Goal: Information Seeking & Learning: Learn about a topic

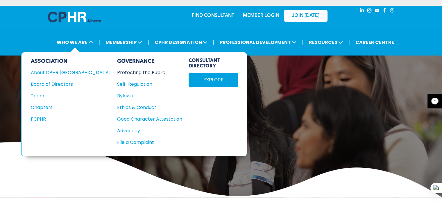
click at [117, 71] on div "Protecting the Public" at bounding box center [146, 72] width 59 height 7
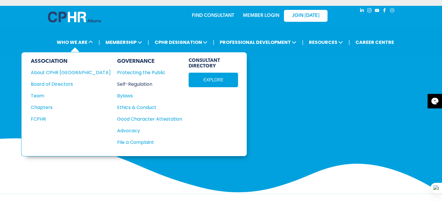
click at [117, 84] on div "Self-Regulation" at bounding box center [146, 83] width 59 height 7
click at [48, 106] on div "Chapters" at bounding box center [67, 107] width 72 height 7
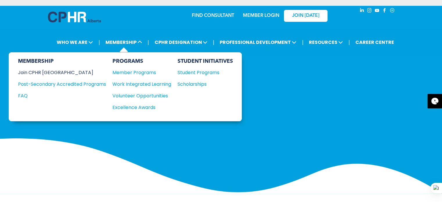
click at [45, 69] on div "Join CPHR [GEOGRAPHIC_DATA]" at bounding box center [57, 72] width 79 height 7
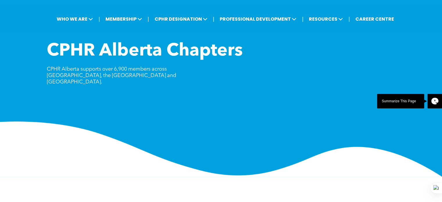
scroll to position [46, 0]
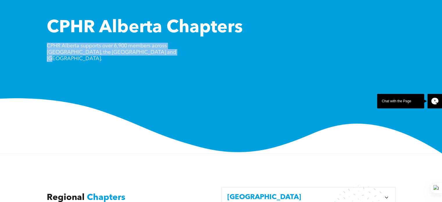
drag, startPoint x: 44, startPoint y: 45, endPoint x: 132, endPoint y: 61, distance: 89.9
click at [132, 61] on div "CPHR Alberta Chapters CPHR Alberta supports over 6,900 members across Alberta, …" at bounding box center [221, 85] width 442 height 136
copy span "CPHR Alberta supports over 6,900 members across Alberta, the Northwest Territor…"
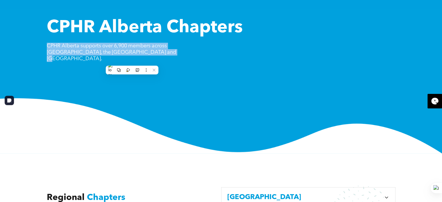
copy span "CPHR Alberta supports over 6,900 members across Alberta, the Northwest Territor…"
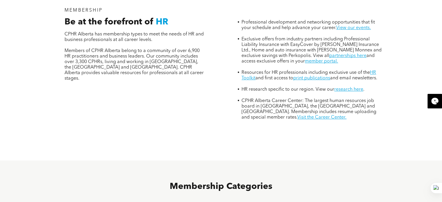
scroll to position [233, 0]
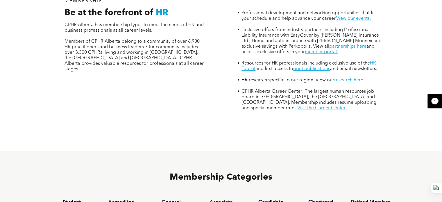
click at [75, 199] on h4 "Student Member" at bounding box center [71, 205] width 39 height 13
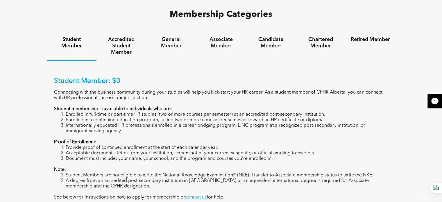
scroll to position [408, 0]
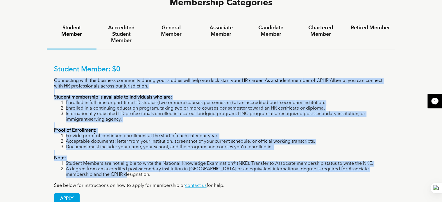
drag, startPoint x: 51, startPoint y: 52, endPoint x: 161, endPoint y: 151, distance: 147.7
click at [161, 151] on div "Student Member: $0 Connecting with the business community during your studies w…" at bounding box center [221, 130] width 349 height 163
copy div "Connecting with the business community during your studies will help you kick-s…"
click at [239, 100] on div "Student Member: $0 Connecting with the business community during your studies w…" at bounding box center [221, 126] width 334 height 123
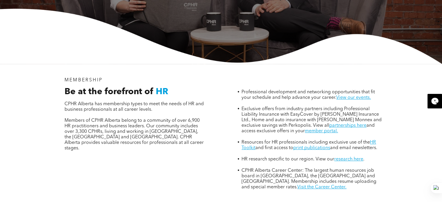
scroll to position [0, 0]
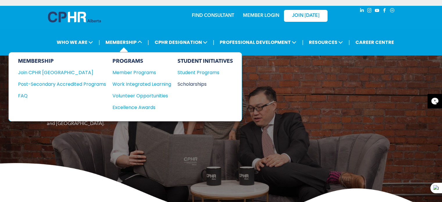
click at [186, 80] on div "Scholarships" at bounding box center [203, 83] width 50 height 7
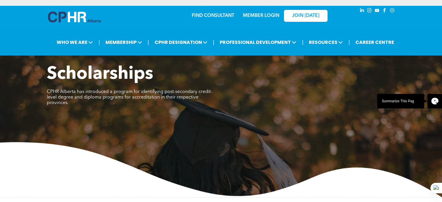
scroll to position [177, 0]
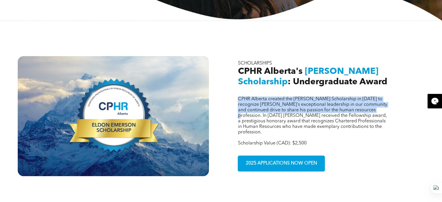
drag, startPoint x: 237, startPoint y: 93, endPoint x: 261, endPoint y: 112, distance: 30.1
click at [261, 112] on span "CPHR Alberta created the [PERSON_NAME] Scholarship in [DATE] to recognize [PERS…" at bounding box center [312, 116] width 149 height 38
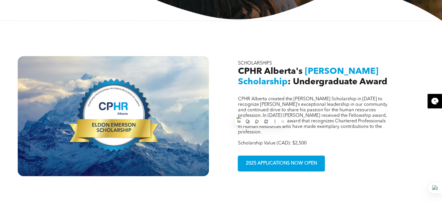
click at [332, 141] on p "Scholarship Value (CAD): $2,500" at bounding box center [314, 144] width 152 height 6
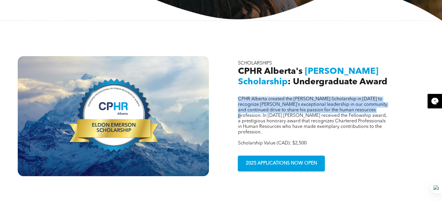
drag, startPoint x: 238, startPoint y: 94, endPoint x: 261, endPoint y: 111, distance: 28.5
click at [261, 111] on span "CPHR Alberta created the [PERSON_NAME] Scholarship in [DATE] to recognize [PERS…" at bounding box center [312, 116] width 149 height 38
copy span "CPHR Alberta created the [PERSON_NAME] Scholarship in [DATE] to recognize [PERS…"
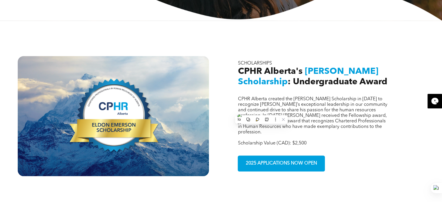
click at [223, 41] on div "CPHR Alberta created the [PERSON_NAME] Scholarship in [DATE] to recognize [PERS…" at bounding box center [221, 107] width 442 height 173
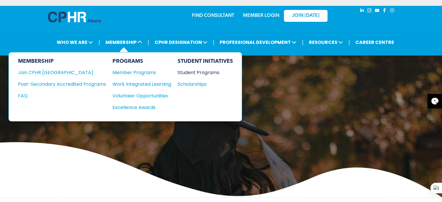
click at [207, 72] on div "Student Programs" at bounding box center [203, 72] width 50 height 7
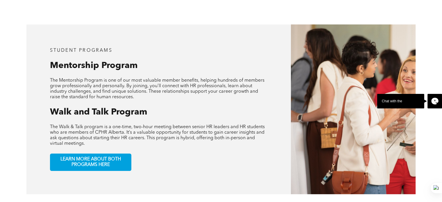
scroll to position [279, 0]
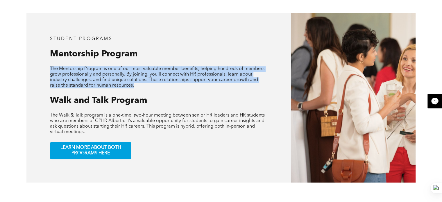
drag, startPoint x: 50, startPoint y: 63, endPoint x: 146, endPoint y: 86, distance: 99.2
click at [146, 86] on div "student programs Mentorship Program The Mentorship Program is one of our most v…" at bounding box center [158, 98] width 264 height 170
copy span "The Mentorship Program is one of our most valuable member benefits, helping hun…"
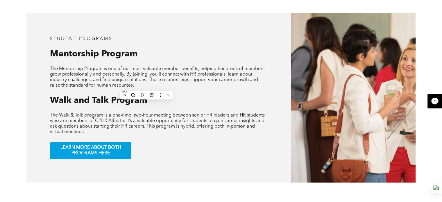
click at [117, 113] on span "The Walk & Talk program is a one-time, two-hour meeting between senior HR leade…" at bounding box center [157, 123] width 215 height 21
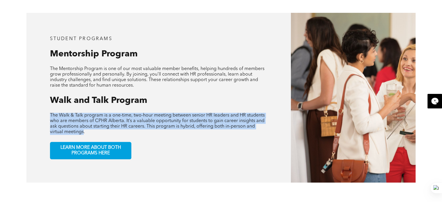
drag, startPoint x: 49, startPoint y: 110, endPoint x: 84, endPoint y: 128, distance: 39.0
click at [84, 128] on div "student programs Mentorship Program The Mentorship Program is one of our most v…" at bounding box center [158, 98] width 264 height 170
copy span "The Walk & Talk program is a one-time, two-hour meeting between senior HR leade…"
click at [201, 113] on span "The Walk & Talk program is a one-time, two-hour meeting between senior HR leade…" at bounding box center [157, 123] width 215 height 21
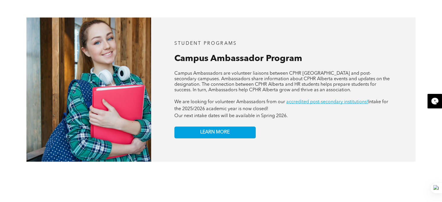
scroll to position [523, 0]
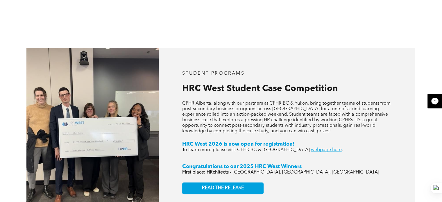
scroll to position [872, 0]
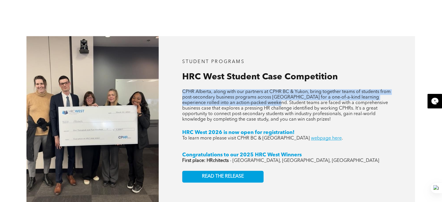
drag, startPoint x: 181, startPoint y: 86, endPoint x: 263, endPoint y: 96, distance: 82.5
click at [263, 96] on div "STUDENT PROGRAMS HRC West Student Case Competition CPHR Alberta, along with our…" at bounding box center [287, 121] width 256 height 170
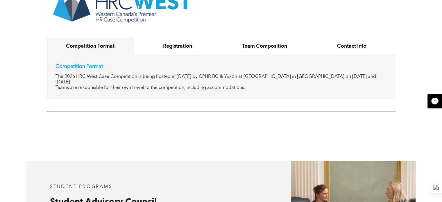
scroll to position [1158, 0]
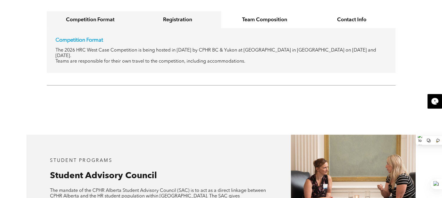
click at [172, 17] on h4 "Registration" at bounding box center [177, 20] width 77 height 6
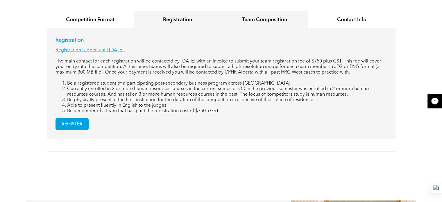
click at [250, 17] on h4 "Team Composition" at bounding box center [264, 20] width 77 height 6
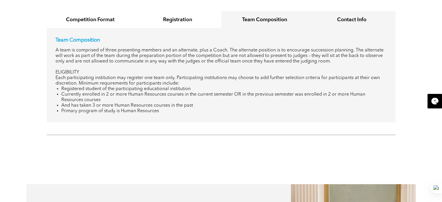
click at [327, 17] on h4 "Contact Info" at bounding box center [352, 20] width 77 height 6
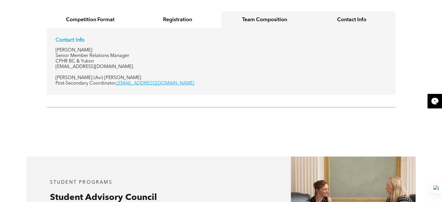
click at [259, 17] on h4 "Team Composition" at bounding box center [264, 20] width 77 height 6
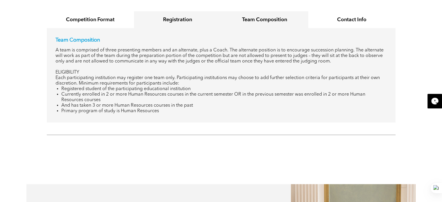
click at [180, 21] on div "Registration" at bounding box center [177, 19] width 87 height 17
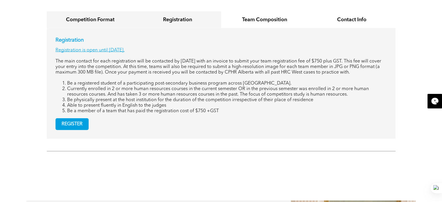
click at [99, 17] on h4 "Competition Format" at bounding box center [90, 20] width 77 height 6
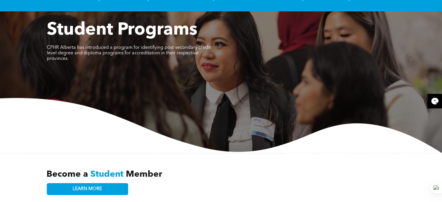
scroll to position [0, 0]
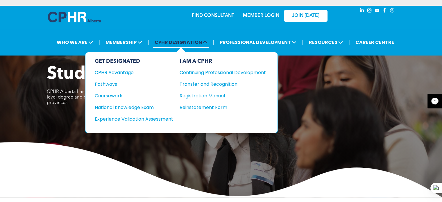
click at [187, 46] on span "CPHR DESIGNATION" at bounding box center [181, 42] width 56 height 11
click at [124, 68] on div "GET DESIGNATED CPHR Advantage Pathways Coursework National Knowledge Exam" at bounding box center [134, 92] width 78 height 69
click at [124, 70] on div "CPHR Advantage" at bounding box center [130, 72] width 71 height 7
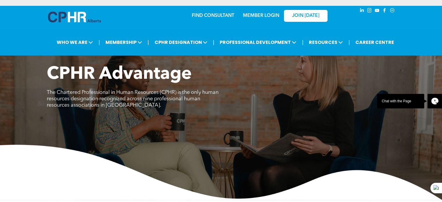
scroll to position [177, 0]
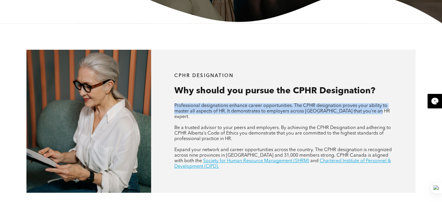
drag, startPoint x: 172, startPoint y: 102, endPoint x: 378, endPoint y: 110, distance: 205.9
click at [378, 110] on div "CPHR DESIGNATION Why should you pursue the CPHR Designation? Professional desig…" at bounding box center [283, 121] width 264 height 143
copy span "Professional designations enhance career opportunities. The CPHR designation pr…"
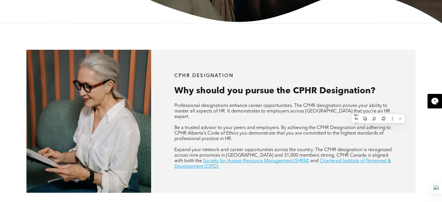
click at [235, 130] on p "Be a trusted advisor to your peers and employers. By achieving the CPHR Designa…" at bounding box center [283, 133] width 218 height 17
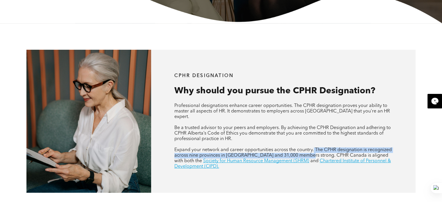
drag, startPoint x: 314, startPoint y: 143, endPoint x: 307, endPoint y: 151, distance: 10.5
click at [307, 151] on span "Expand your network and career opportunities across the country. The CPHR desig…" at bounding box center [282, 156] width 217 height 16
copy span "The CPHR designation is recognized across nine provinces in Canada and 31,000 m…"
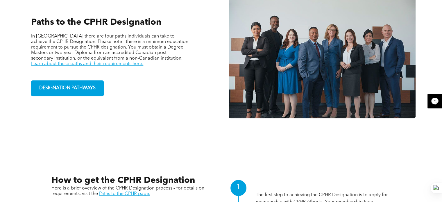
scroll to position [439, 0]
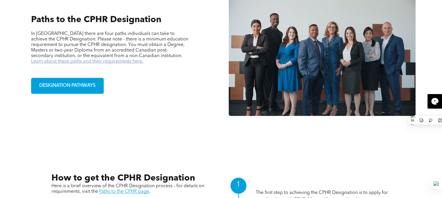
click at [143, 59] on link "Learn about these paths and their requirements here." at bounding box center [87, 61] width 112 height 5
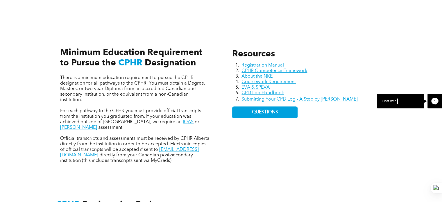
scroll to position [239, 0]
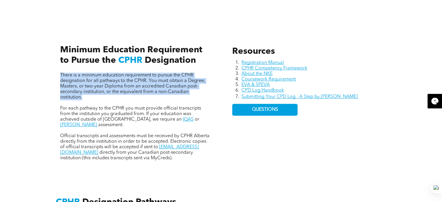
drag, startPoint x: 60, startPoint y: 73, endPoint x: 84, endPoint y: 98, distance: 34.3
click at [84, 98] on p "There is a minimum education requirement to pursue the CPHR designation for all…" at bounding box center [135, 87] width 150 height 28
copy span "There is a minimum education requirement to pursue the CPHR designation for all…"
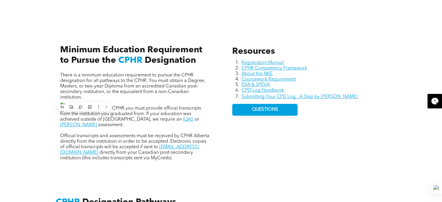
click at [27, 45] on div "Resources Registration Manual CPHR Competency Framework About the NKE Coursewor…" at bounding box center [221, 96] width 442 height 155
click at [219, 149] on div "Resources Registration Manual CPHR Competency Framework About the NKE Coursewor…" at bounding box center [221, 96] width 349 height 155
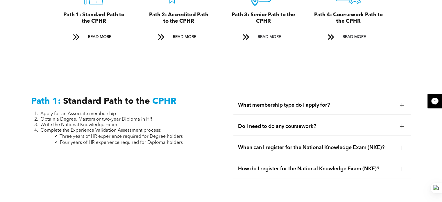
scroll to position [727, 0]
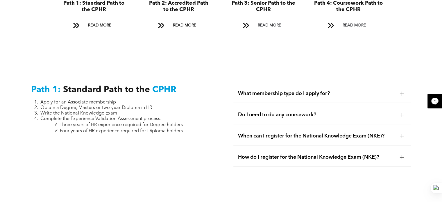
click at [253, 66] on div "Path 1: Standard Path to the CPHR Apply for an Associate membership Obtain a De…" at bounding box center [221, 132] width 442 height 141
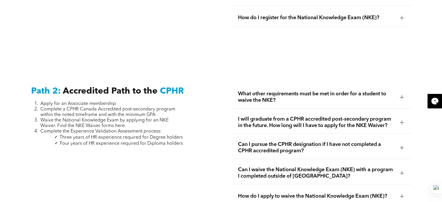
scroll to position [878, 0]
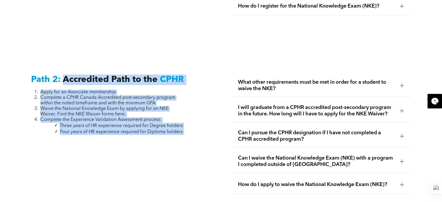
drag, startPoint x: 63, startPoint y: 75, endPoint x: 187, endPoint y: 131, distance: 135.7
copy div "Accredited Path to the CPHR Apply for an Associate membership Complete a CPHR C…"
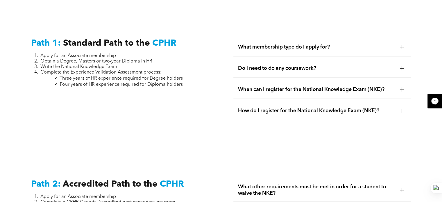
scroll to position [703, 0]
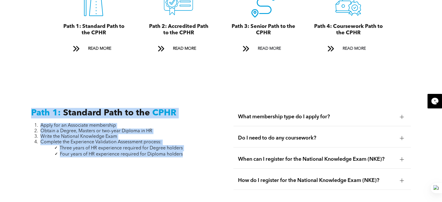
drag, startPoint x: 29, startPoint y: 105, endPoint x: 188, endPoint y: 148, distance: 164.9
click at [188, 148] on div "Path 1: Standard Path to the CPHR Apply for an Associate membership Obtain a De…" at bounding box center [119, 155] width 187 height 105
copy div "Path 1: Standard Path to the CPHR Apply for an Associate membership Obtain a De…"
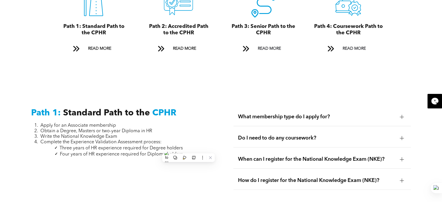
click at [227, 85] on div "Path 1: Standard Path to the CPHR Apply for an Associate membership Obtain a De…" at bounding box center [221, 155] width 442 height 141
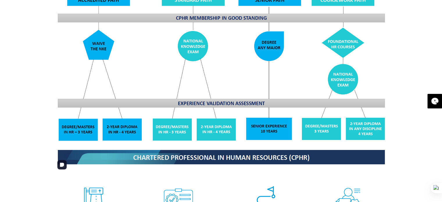
scroll to position [494, 0]
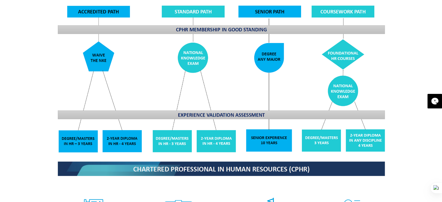
click at [407, 111] on div "CPHR Designation Pathways For CPHR Alberta members, there are four paths to the…" at bounding box center [221, 107] width 442 height 376
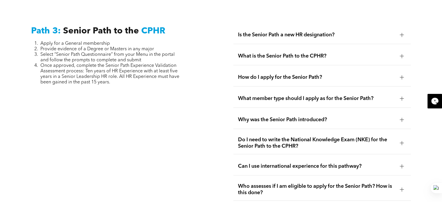
scroll to position [1459, 0]
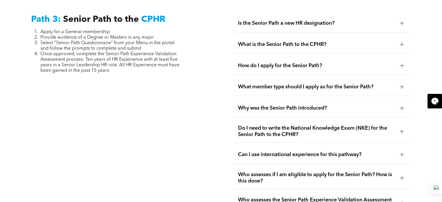
click at [401, 153] on div at bounding box center [402, 155] width 4 height 4
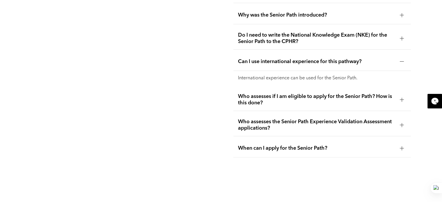
scroll to position [1564, 0]
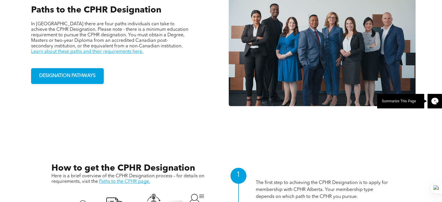
scroll to position [439, 0]
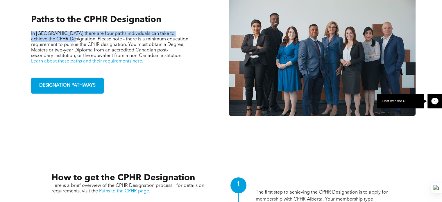
drag, startPoint x: 31, startPoint y: 28, endPoint x: 58, endPoint y: 33, distance: 27.1
click at [58, 33] on span "In [GEOGRAPHIC_DATA] there are four paths individuals can take to achieve the C…" at bounding box center [109, 44] width 157 height 27
copy span "In [GEOGRAPHIC_DATA] there are four paths individuals can take to achieve the C…"
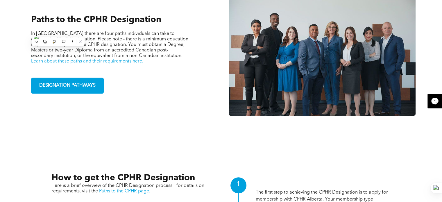
click at [228, 123] on div "Paths to the CPHR Designation In [GEOGRAPHIC_DATA] there are four paths individ…" at bounding box center [221, 54] width 442 height 194
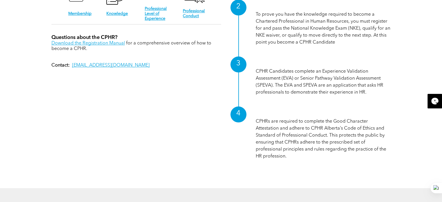
scroll to position [671, 0]
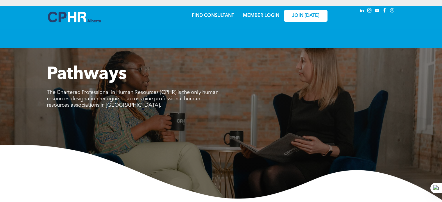
scroll to position [1564, 0]
